Goal: Transaction & Acquisition: Purchase product/service

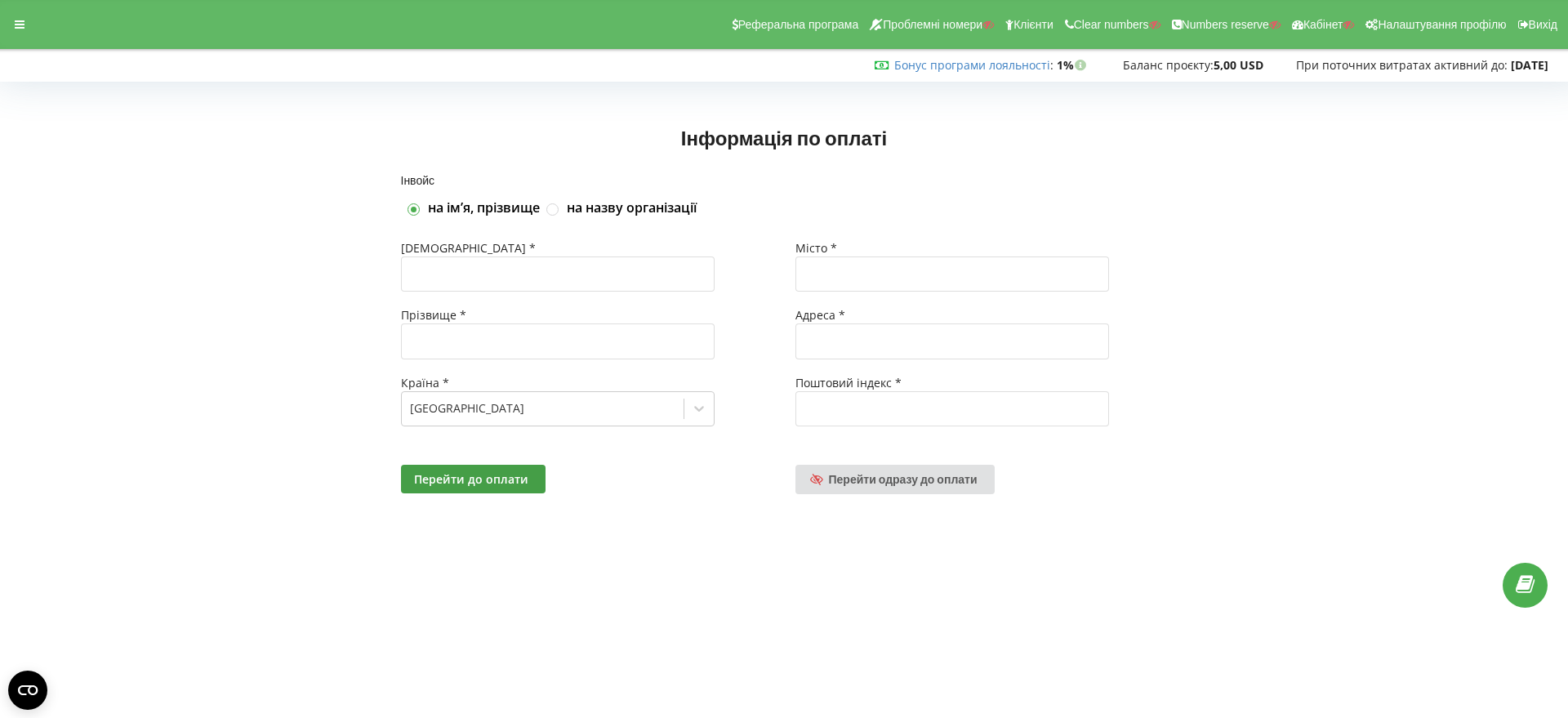
click at [891, 484] on span "Перейти одразу до оплати" at bounding box center [903, 479] width 149 height 14
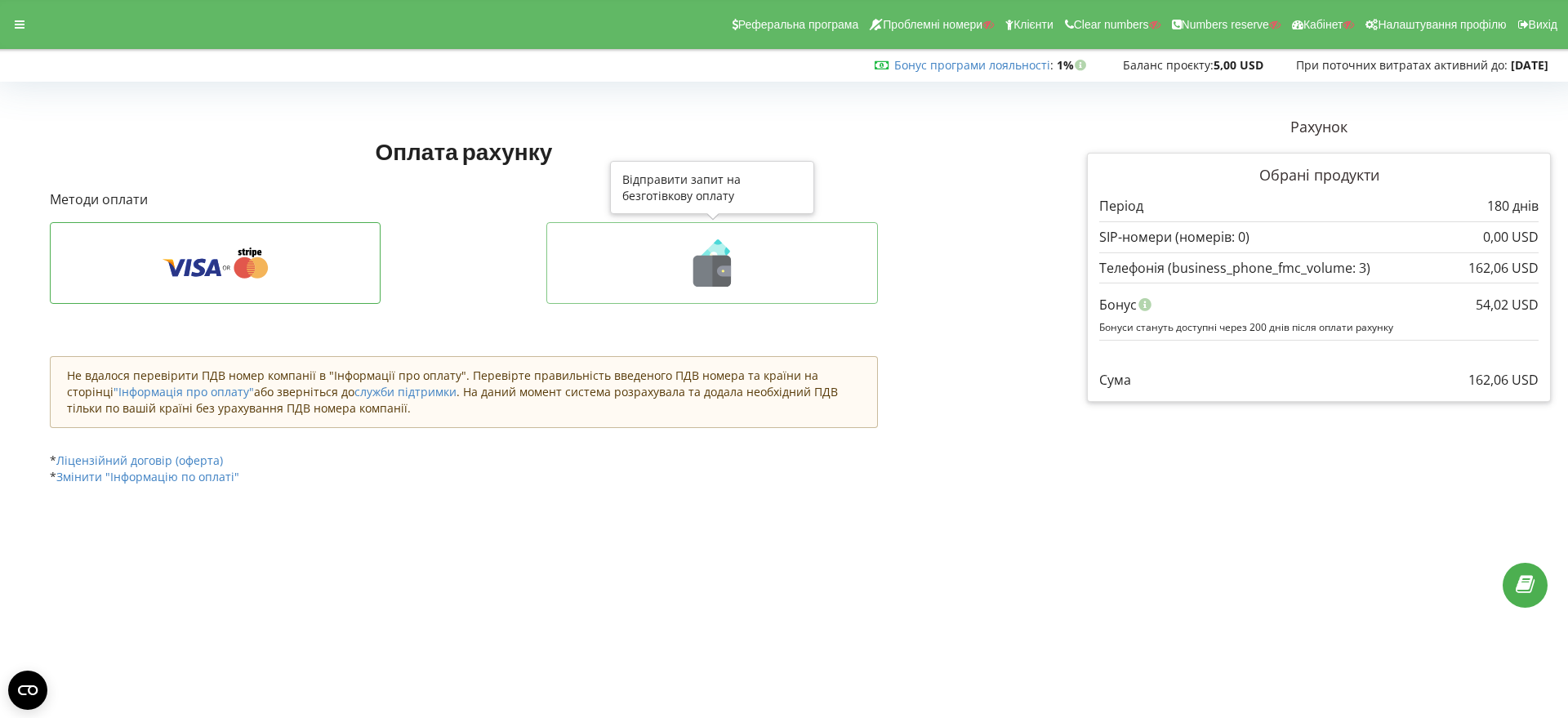
click at [723, 263] on icon at bounding box center [722, 271] width 18 height 31
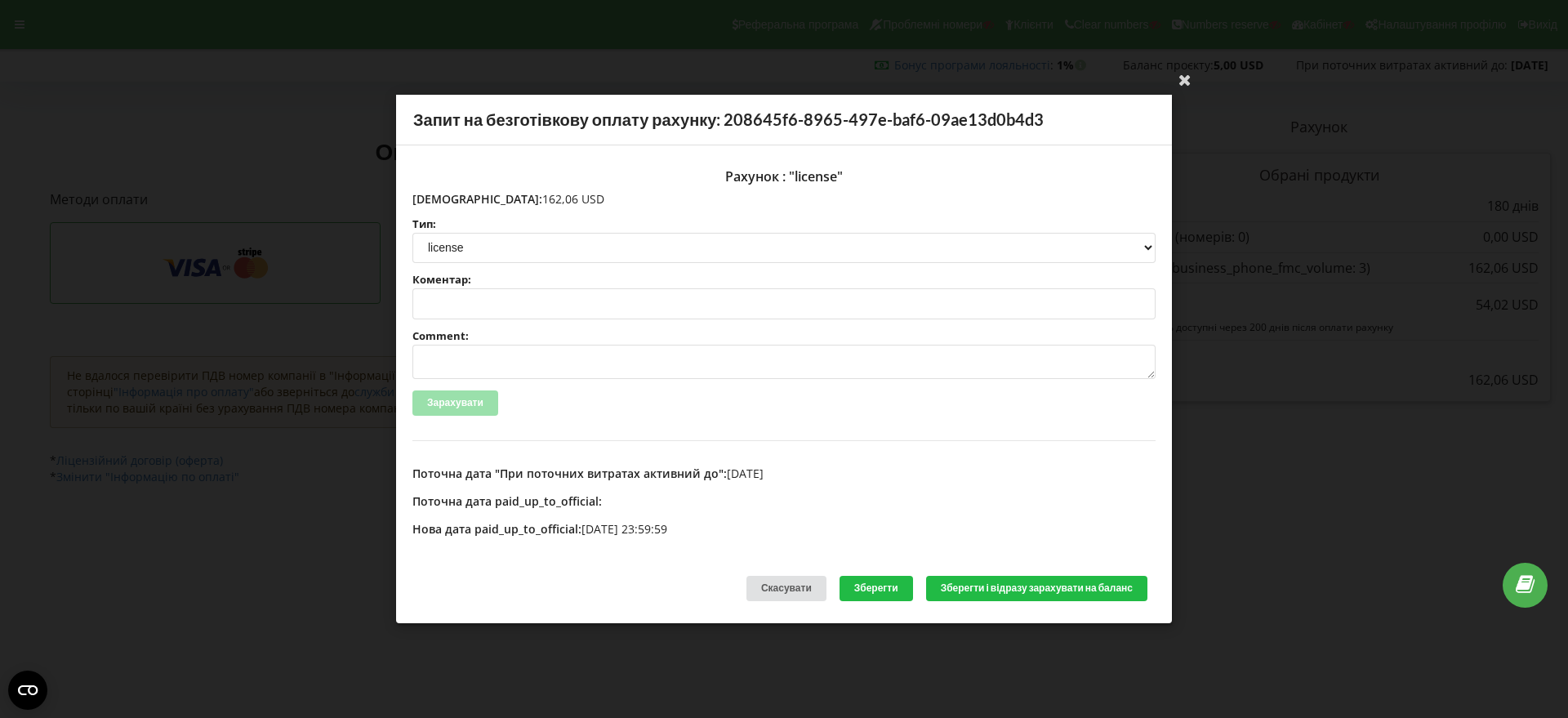
drag, startPoint x: 527, startPoint y: 201, endPoint x: 448, endPoint y: 199, distance: 79.0
click at [448, 199] on p "[DEMOGRAPHIC_DATA]: 162,06 USD" at bounding box center [783, 199] width 743 height 17
copy p "162,06 USD"
